Goal: Task Accomplishment & Management: Complete application form

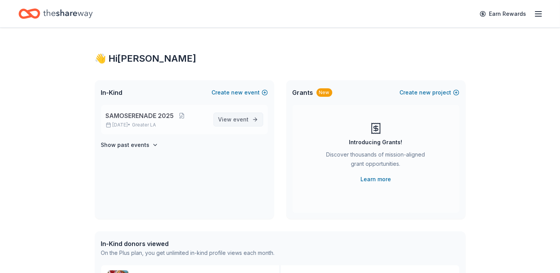
click at [236, 117] on span "event" at bounding box center [241, 119] width 15 height 7
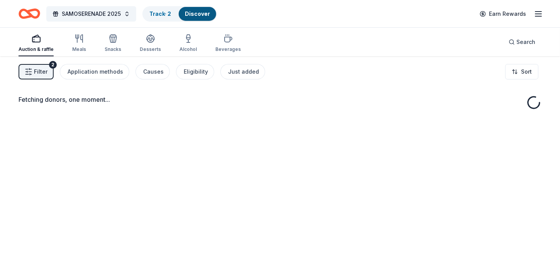
click at [35, 77] on button "Filter 2" at bounding box center [36, 71] width 35 height 15
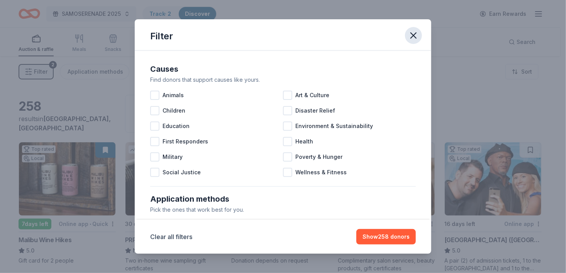
click at [420, 35] on button "button" at bounding box center [413, 35] width 17 height 17
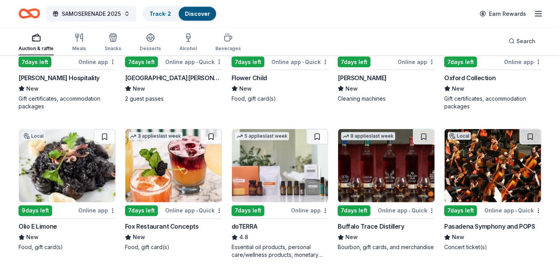
scroll to position [1781, 0]
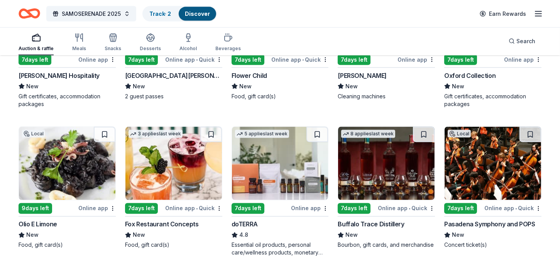
click at [377, 194] on img at bounding box center [386, 163] width 97 height 73
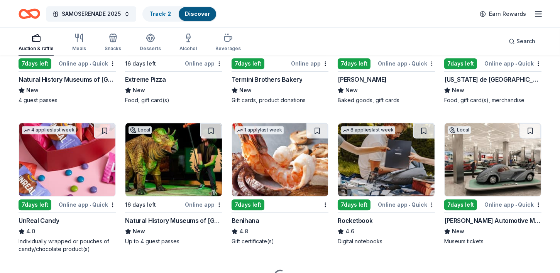
scroll to position [2525, 0]
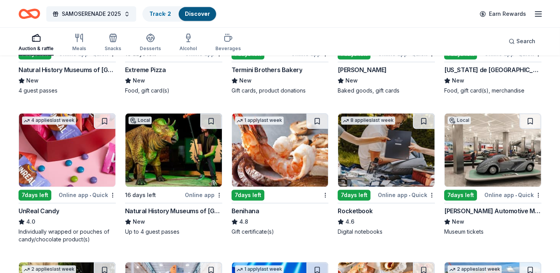
click at [285, 167] on img at bounding box center [280, 150] width 97 height 73
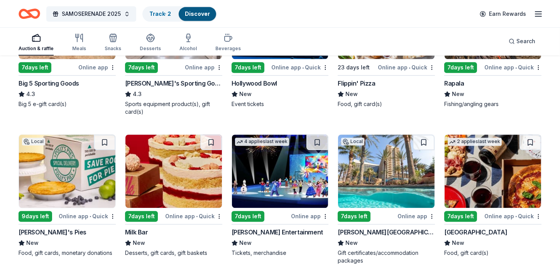
scroll to position [2813, 0]
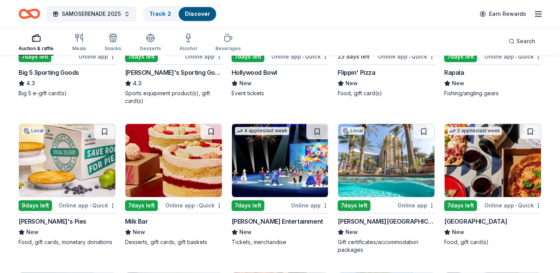
click at [36, 68] on div "Big 5 Sporting Goods" at bounding box center [49, 72] width 61 height 9
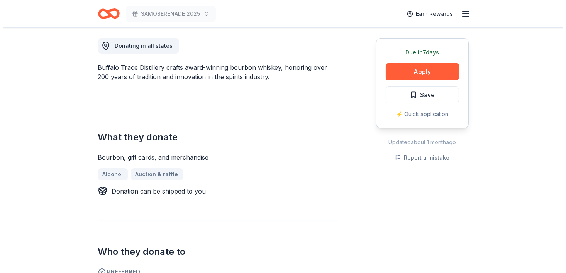
scroll to position [231, 0]
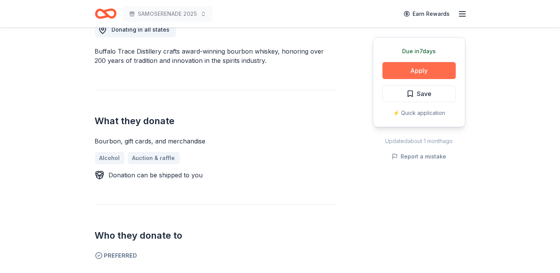
click at [431, 70] on button "Apply" at bounding box center [419, 70] width 73 height 17
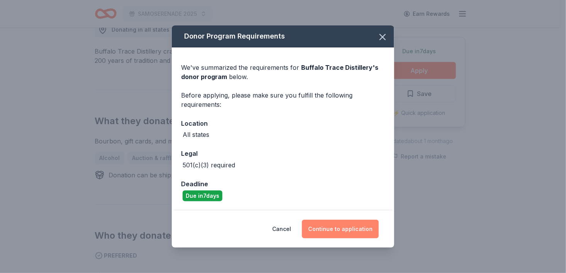
click at [340, 227] on button "Continue to application" at bounding box center [340, 229] width 77 height 19
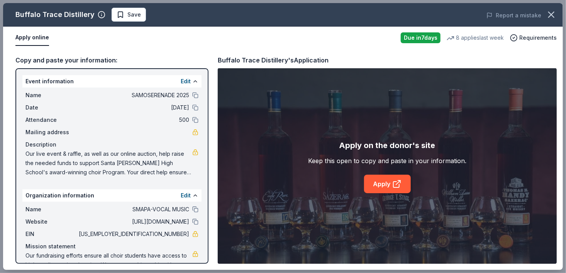
drag, startPoint x: 566, startPoint y: 75, endPoint x: 563, endPoint y: 124, distance: 49.5
click at [560, 124] on div "Buffalo Trace Distillery Save Report a mistake Apply online Due in 7 days 8 app…" at bounding box center [283, 136] width 566 height 273
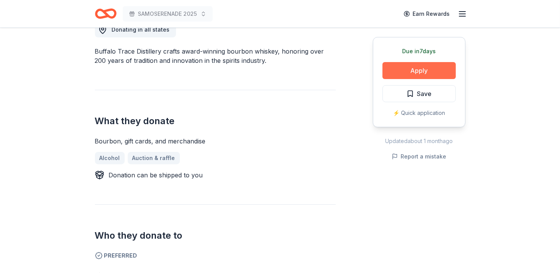
click at [417, 71] on button "Apply" at bounding box center [419, 70] width 73 height 17
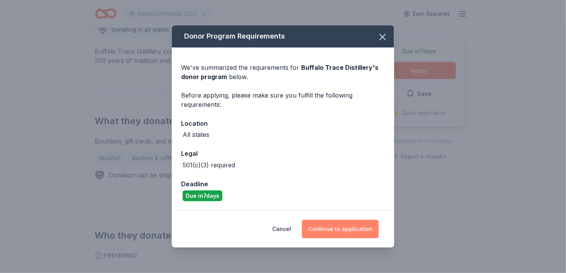
click at [349, 229] on button "Continue to application" at bounding box center [340, 229] width 77 height 19
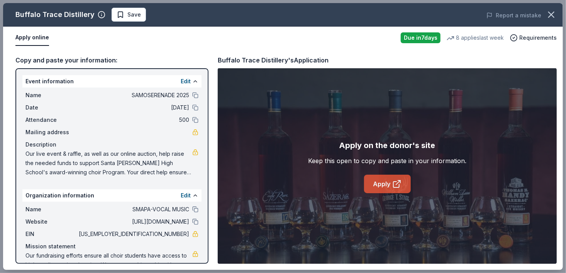
click at [389, 183] on link "Apply" at bounding box center [387, 184] width 47 height 19
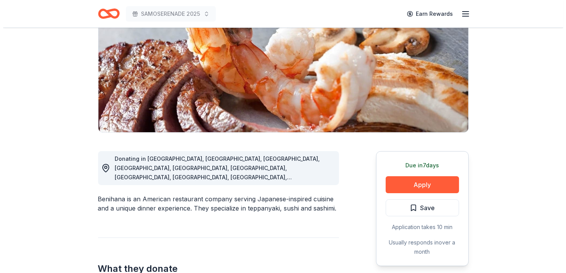
scroll to position [108, 0]
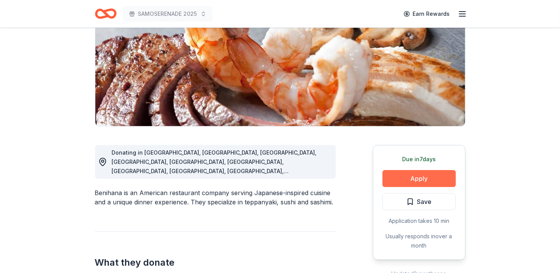
click at [420, 176] on button "Apply" at bounding box center [419, 178] width 73 height 17
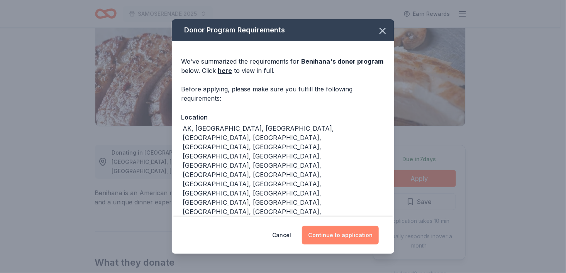
click at [336, 243] on button "Continue to application" at bounding box center [340, 235] width 77 height 19
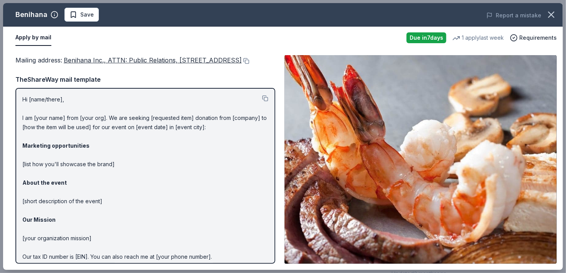
drag, startPoint x: 21, startPoint y: 106, endPoint x: 131, endPoint y: 130, distance: 112.4
click at [131, 130] on div "Hi [name/there], I am [your name] from [your org]. We are seeking [requested it…" at bounding box center [145, 176] width 260 height 176
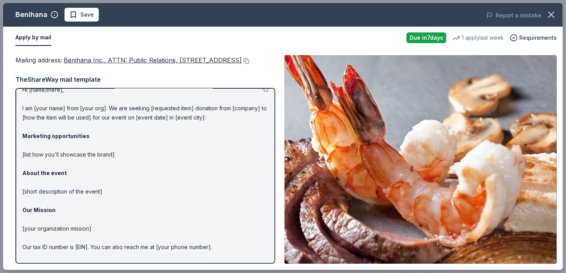
scroll to position [42, 0]
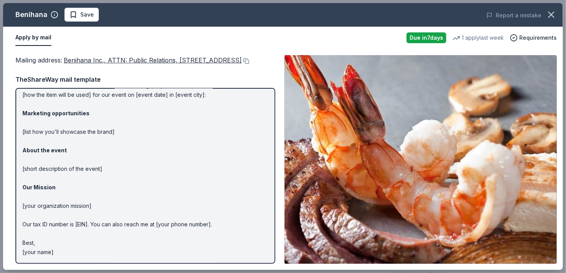
drag, startPoint x: 57, startPoint y: 255, endPoint x: 16, endPoint y: 207, distance: 63.0
click at [16, 207] on div "Hi [name/there], I am [your name] from [your org]. We are seeking [requested it…" at bounding box center [145, 176] width 260 height 176
click at [78, 59] on span "Benihana Inc., ATTN: Public Relations, 21500 Biscayne Blvd., STE 900, Aventura,…" at bounding box center [153, 60] width 178 height 8
drag, startPoint x: 64, startPoint y: 58, endPoint x: 109, endPoint y: 57, distance: 44.8
click at [109, 57] on div "Mailing address : Benihana Inc., ATTN: Public Relations, 21500 Biscayne Blvd., …" at bounding box center [145, 60] width 260 height 10
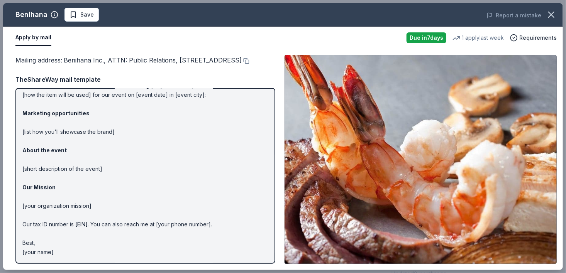
scroll to position [41, 0]
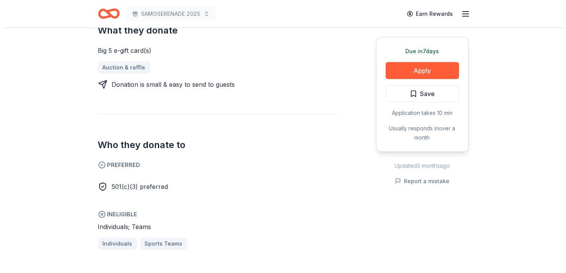
scroll to position [351, 0]
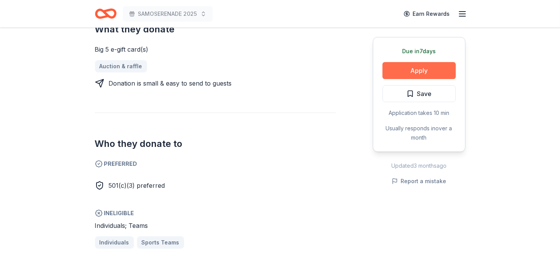
click at [417, 73] on button "Apply" at bounding box center [419, 70] width 73 height 17
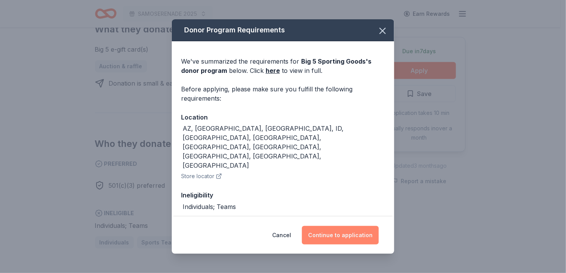
click at [336, 236] on button "Continue to application" at bounding box center [340, 235] width 77 height 19
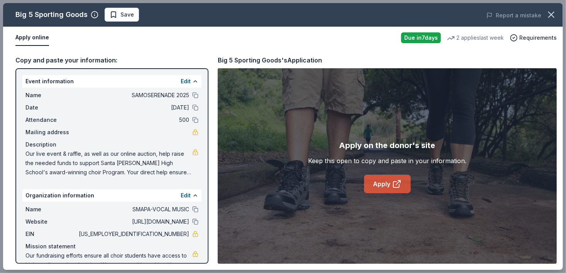
click at [389, 187] on link "Apply" at bounding box center [387, 184] width 47 height 19
